Goal: Task Accomplishment & Management: Complete application form

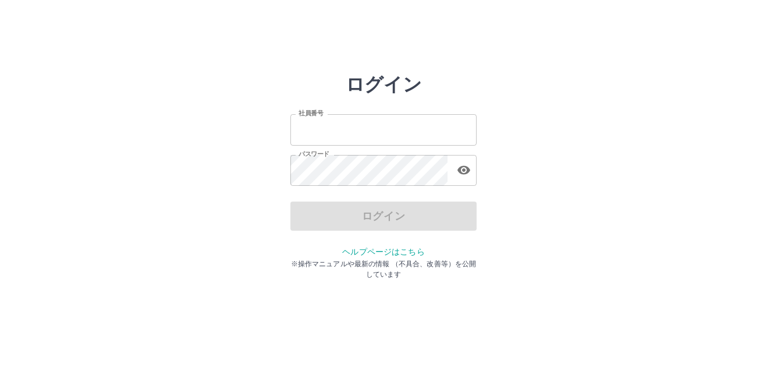
type input "*******"
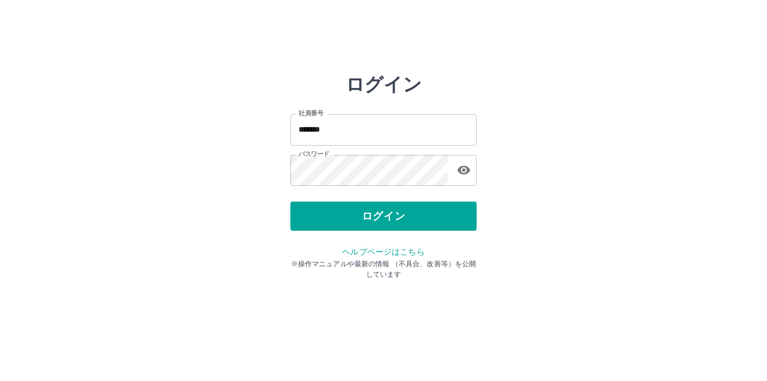
click at [428, 214] on div "ログイン" at bounding box center [383, 215] width 186 height 29
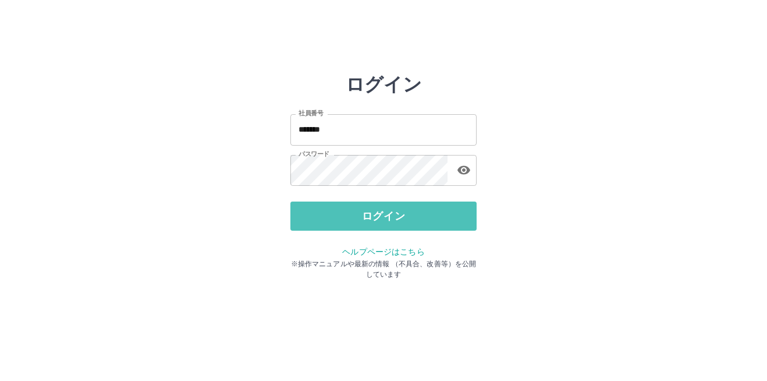
click at [428, 214] on button "ログイン" at bounding box center [383, 215] width 186 height 29
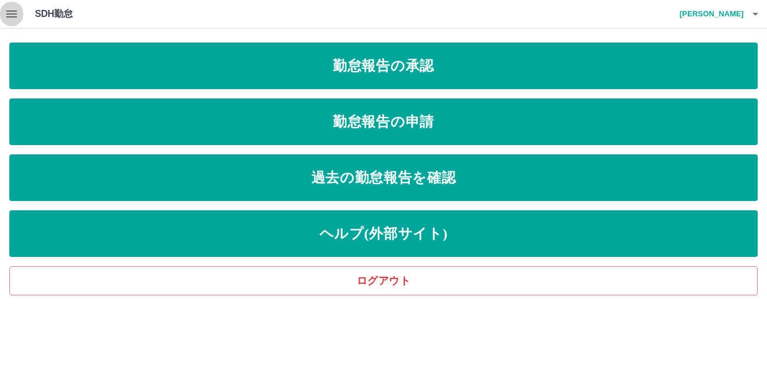
click at [18, 9] on icon "button" at bounding box center [12, 14] width 14 height 14
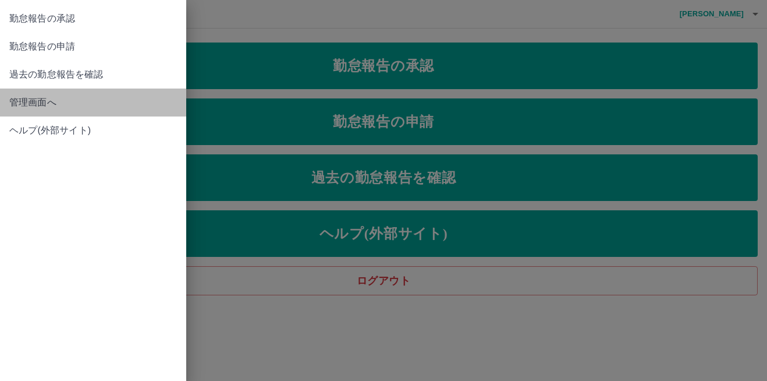
click at [37, 98] on span "管理画面へ" at bounding box center [93, 102] width 168 height 14
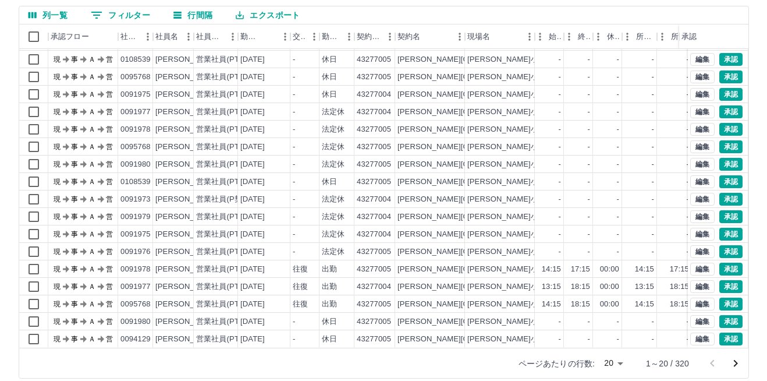
scroll to position [111, 0]
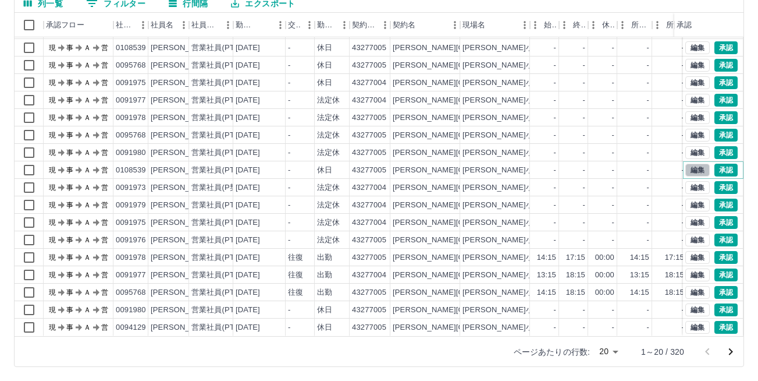
click at [687, 163] on button "編集" at bounding box center [697, 169] width 24 height 13
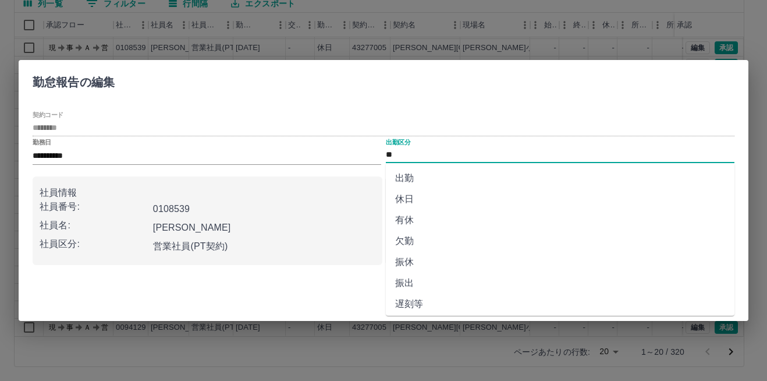
click at [402, 156] on input "**" at bounding box center [560, 155] width 349 height 15
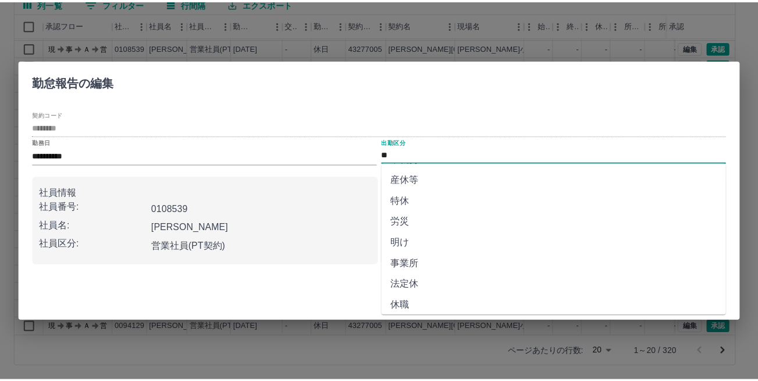
scroll to position [234, 0]
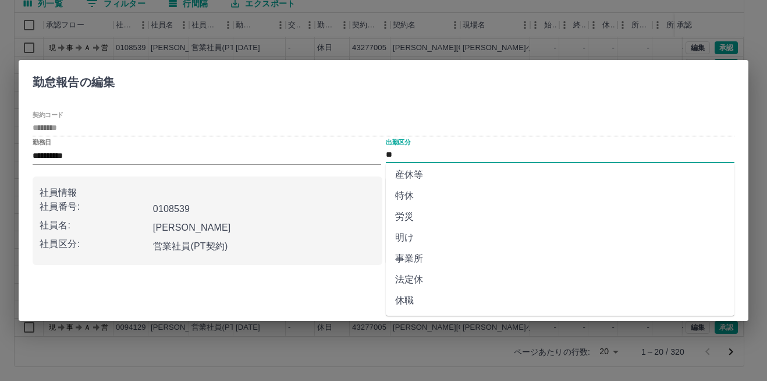
click at [429, 281] on li "法定休" at bounding box center [560, 279] width 349 height 21
type input "***"
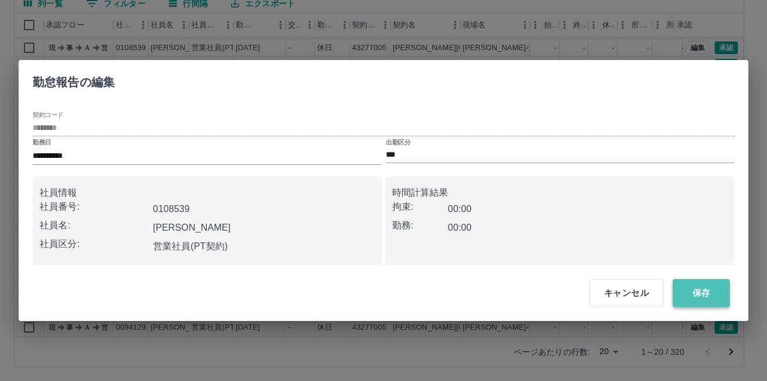
click at [701, 295] on button "保存" at bounding box center [701, 293] width 57 height 28
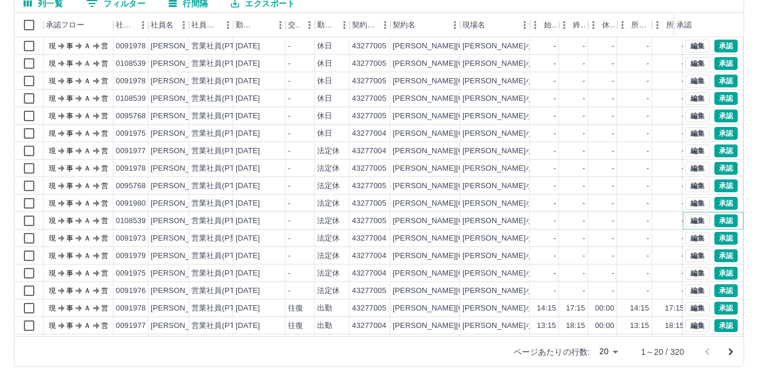
scroll to position [59, 0]
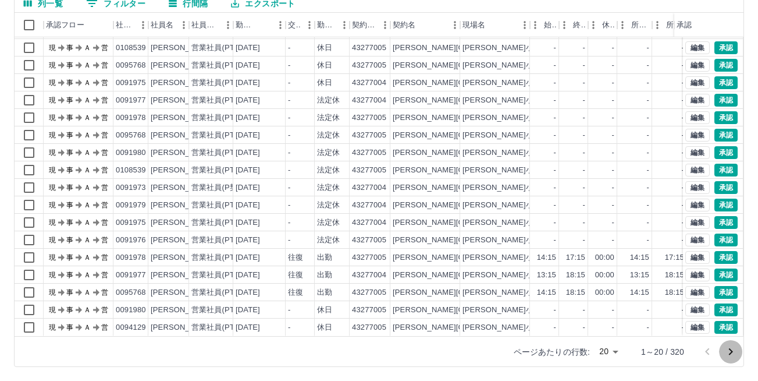
click at [732, 355] on icon "次のページへ" at bounding box center [731, 351] width 14 height 14
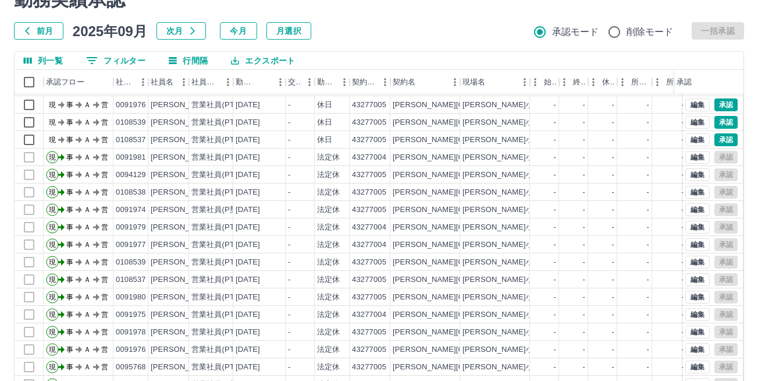
scroll to position [111, 0]
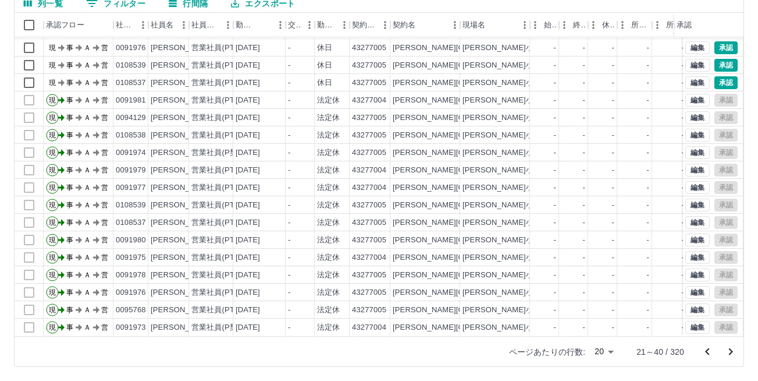
click at [710, 349] on icon "前のページへ" at bounding box center [707, 351] width 14 height 14
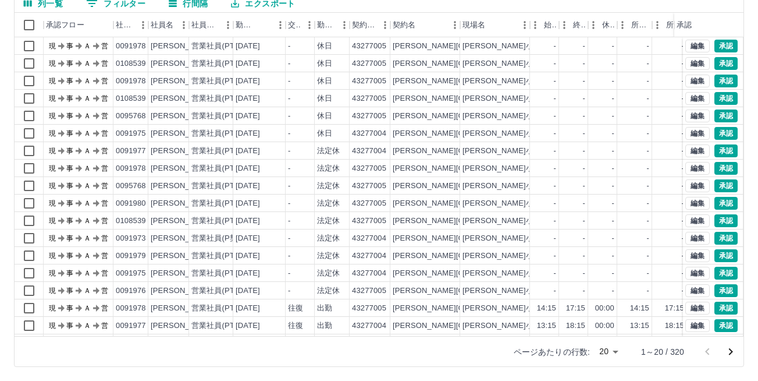
scroll to position [59, 0]
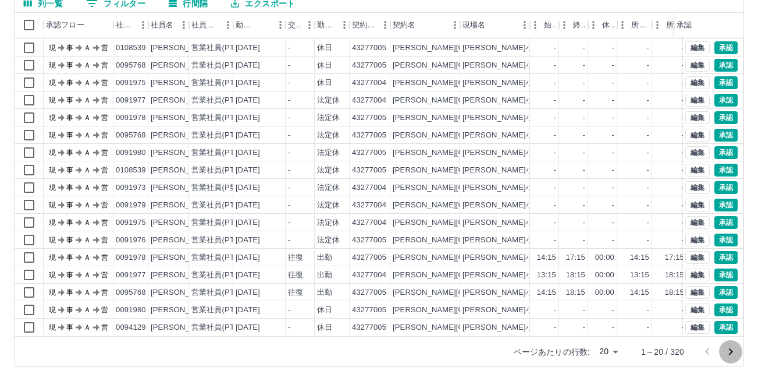
click at [733, 355] on icon "次のページへ" at bounding box center [731, 351] width 14 height 14
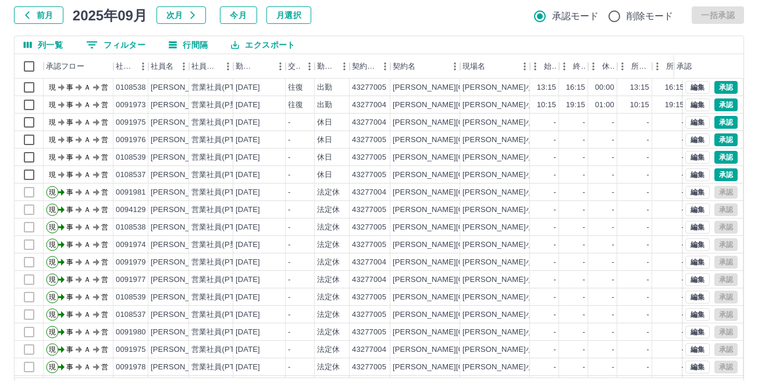
scroll to position [111, 0]
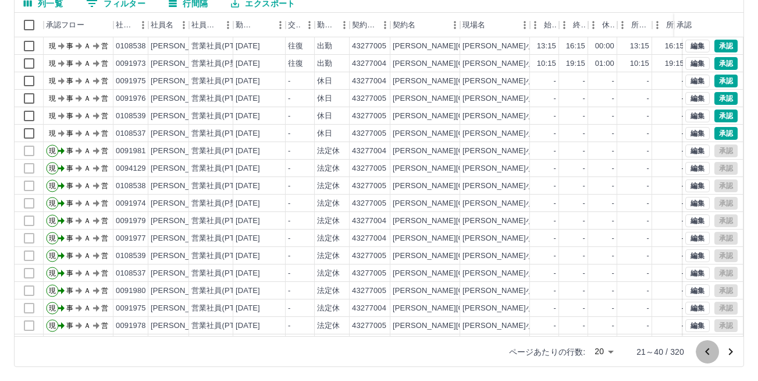
click at [712, 349] on icon "前のページへ" at bounding box center [707, 351] width 14 height 14
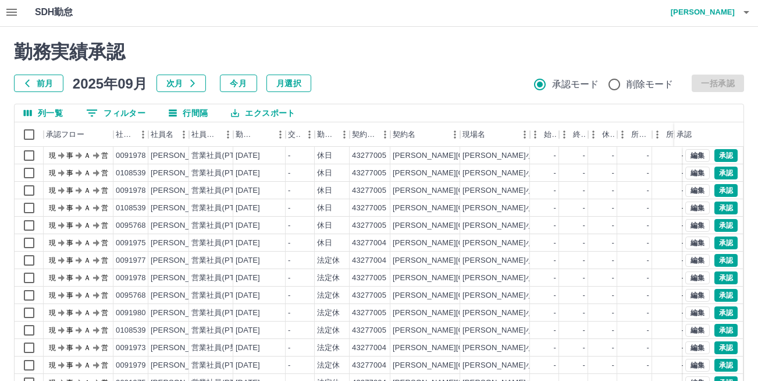
scroll to position [0, 0]
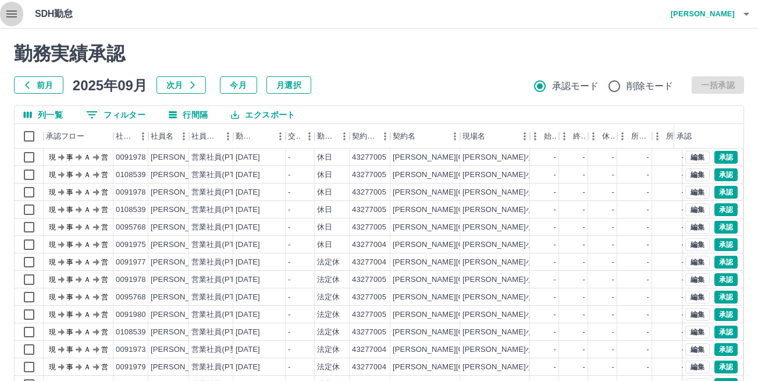
click at [9, 11] on icon "button" at bounding box center [11, 13] width 10 height 7
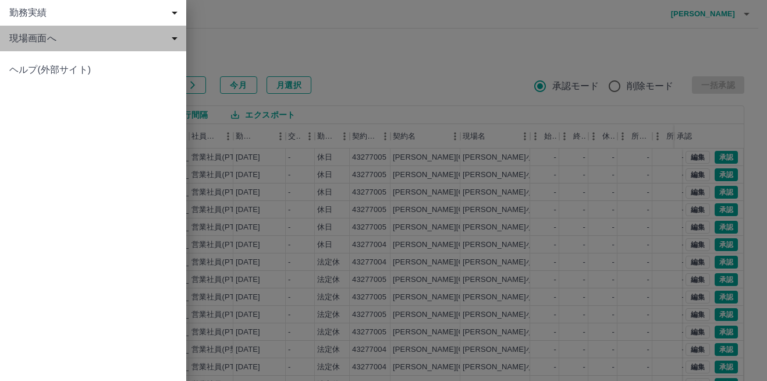
click at [39, 35] on span "現場画面へ" at bounding box center [95, 38] width 172 height 14
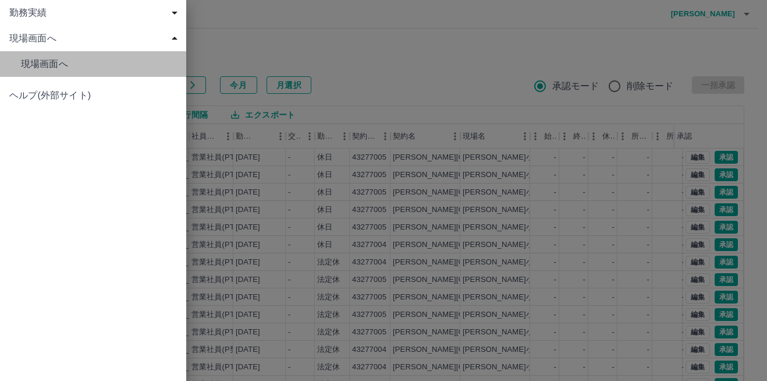
click at [50, 60] on span "現場画面へ" at bounding box center [99, 64] width 156 height 14
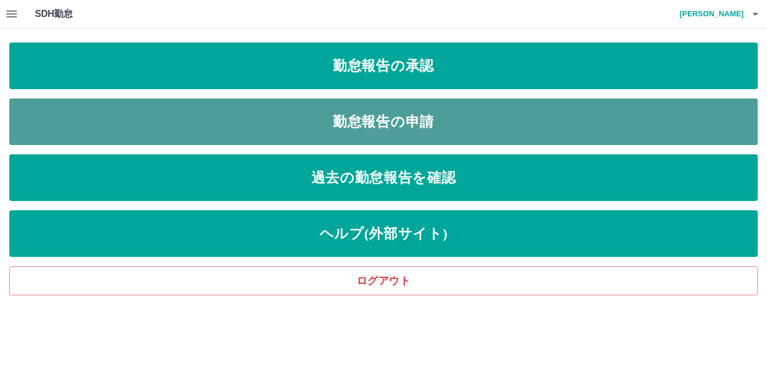
click at [394, 123] on link "勤怠報告の申請" at bounding box center [383, 121] width 748 height 47
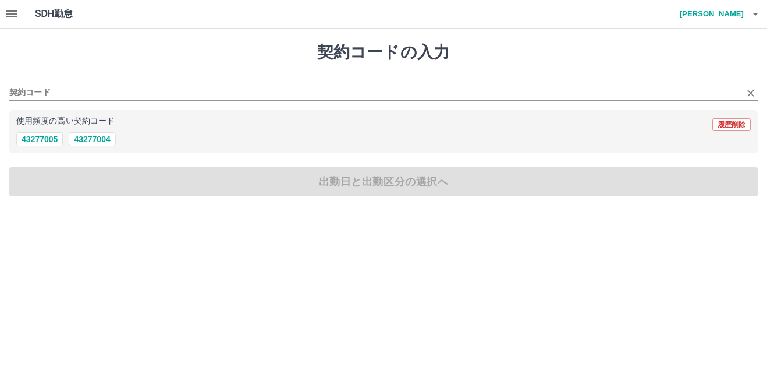
click at [156, 83] on div "契約コード" at bounding box center [383, 88] width 748 height 24
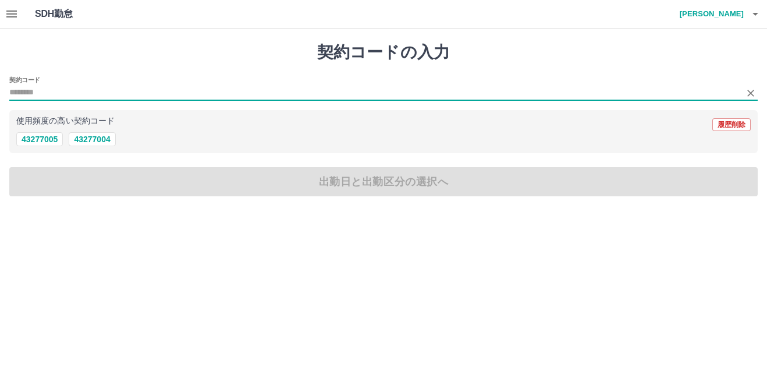
click at [152, 88] on input "契約コード" at bounding box center [374, 93] width 731 height 15
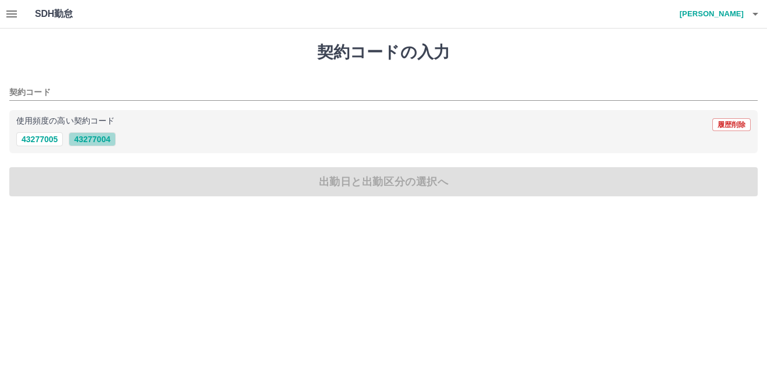
click at [90, 144] on button "43277004" at bounding box center [92, 139] width 47 height 14
type input "********"
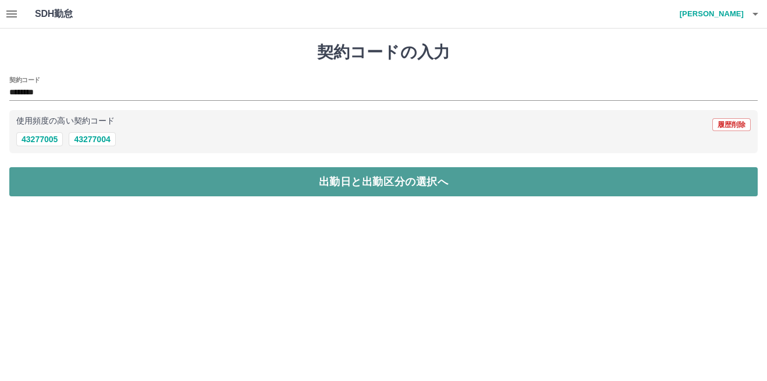
click at [329, 181] on button "出勤日と出勤区分の選択へ" at bounding box center [383, 181] width 748 height 29
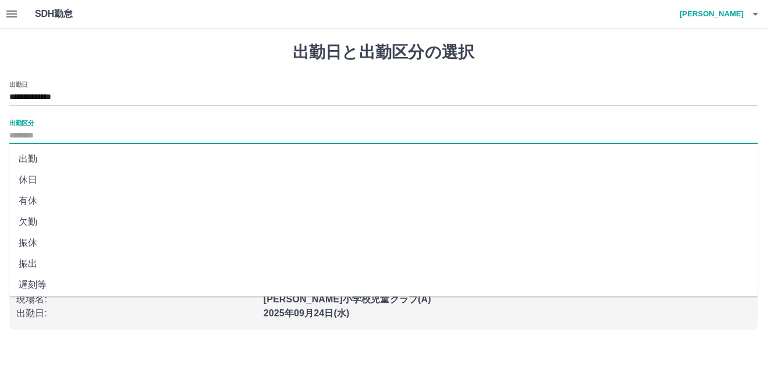
click at [45, 129] on input "出勤区分" at bounding box center [383, 136] width 748 height 15
click at [49, 154] on li "出勤" at bounding box center [383, 158] width 748 height 21
type input "**"
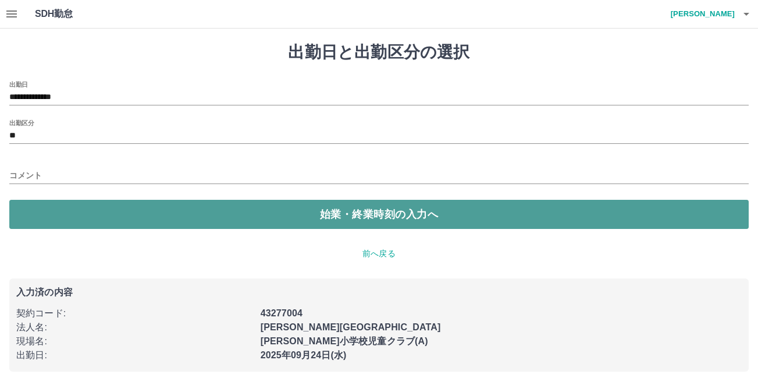
click at [293, 206] on button "始業・終業時刻の入力へ" at bounding box center [378, 214] width 739 height 29
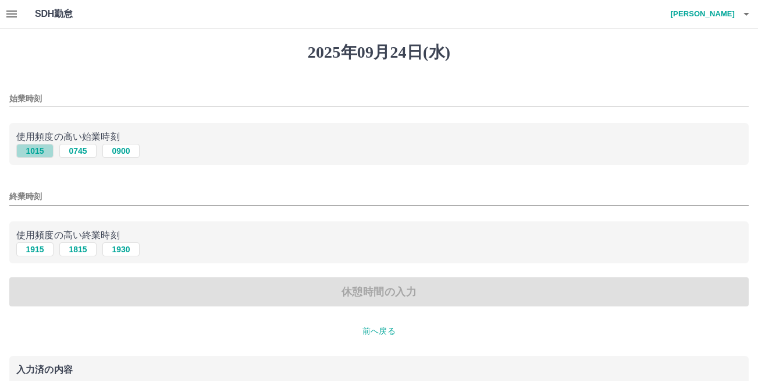
click at [40, 147] on button "1015" at bounding box center [34, 151] width 37 height 14
type input "****"
click at [29, 244] on button "1915" at bounding box center [34, 249] width 37 height 14
type input "****"
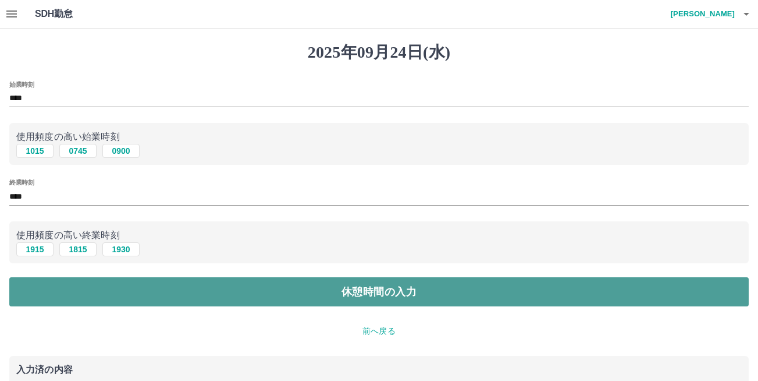
click at [382, 286] on button "休憩時間の入力" at bounding box center [378, 291] width 739 height 29
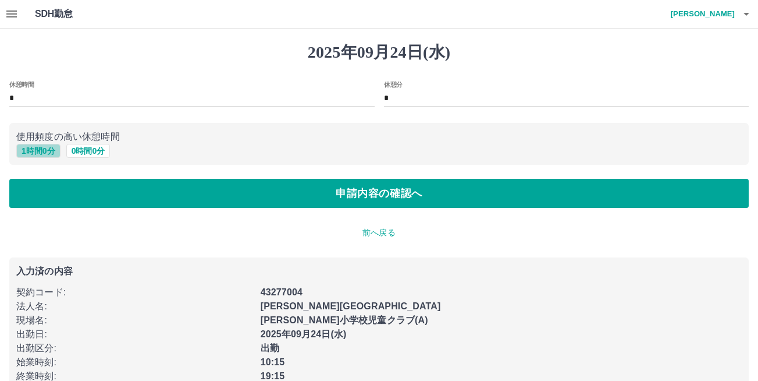
click at [50, 149] on button "1 時間 0 分" at bounding box center [38, 151] width 44 height 14
type input "*"
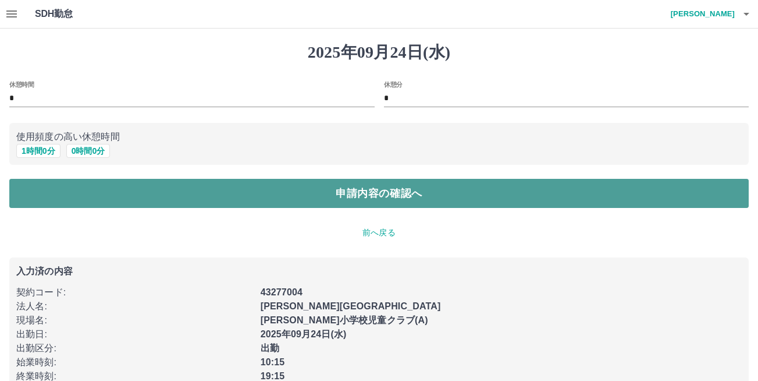
click at [308, 198] on button "申請内容の確認へ" at bounding box center [378, 193] width 739 height 29
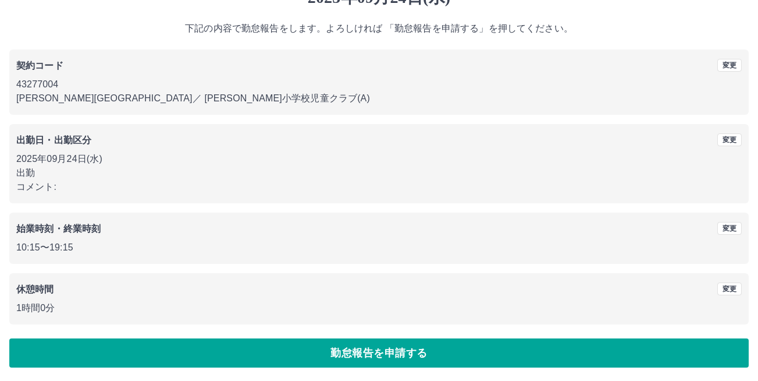
scroll to position [55, 0]
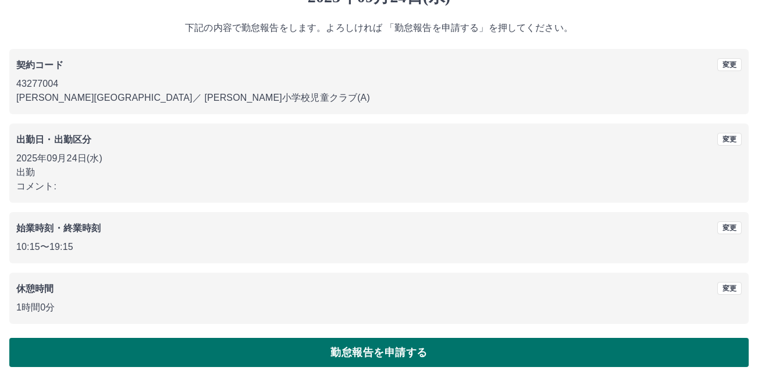
click at [382, 350] on button "勤怠報告を申請する" at bounding box center [378, 351] width 739 height 29
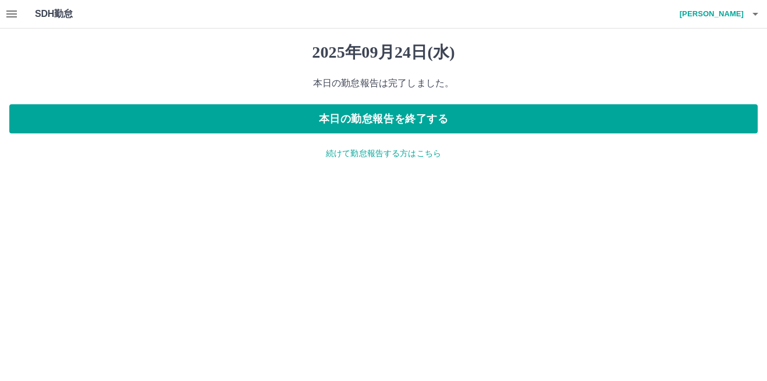
click at [394, 155] on p "続けて勤怠報告する方はこちら" at bounding box center [383, 153] width 748 height 12
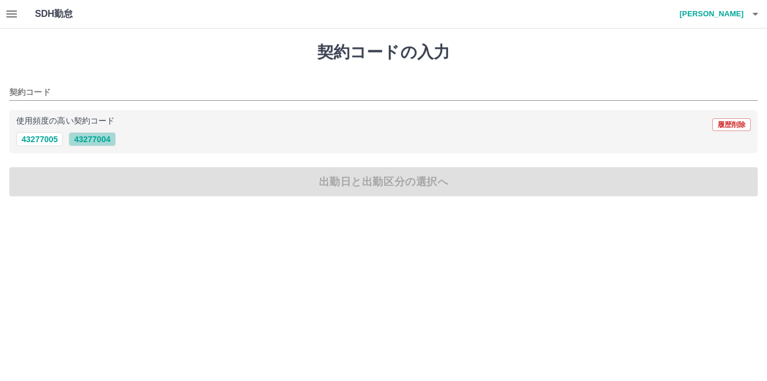
click at [91, 136] on button "43277004" at bounding box center [92, 139] width 47 height 14
type input "********"
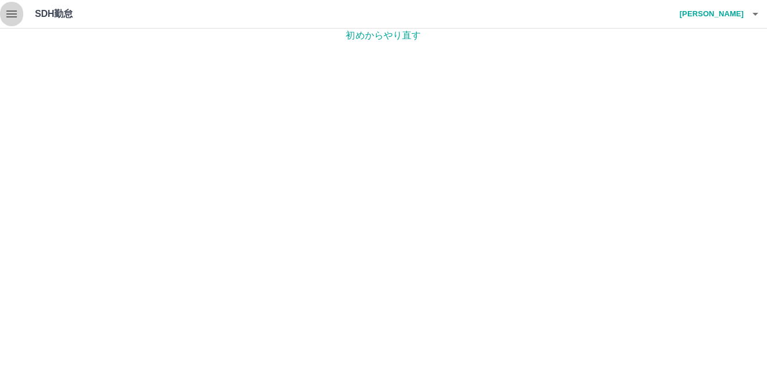
click at [7, 11] on icon "button" at bounding box center [11, 13] width 10 height 7
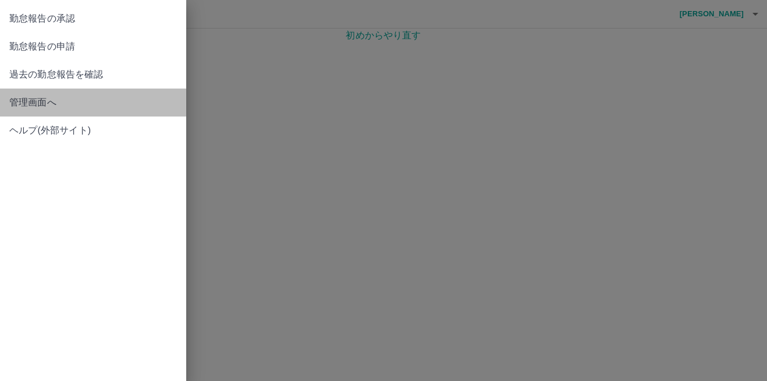
click at [56, 100] on span "管理画面へ" at bounding box center [93, 102] width 168 height 14
